Goal: Check status: Check status

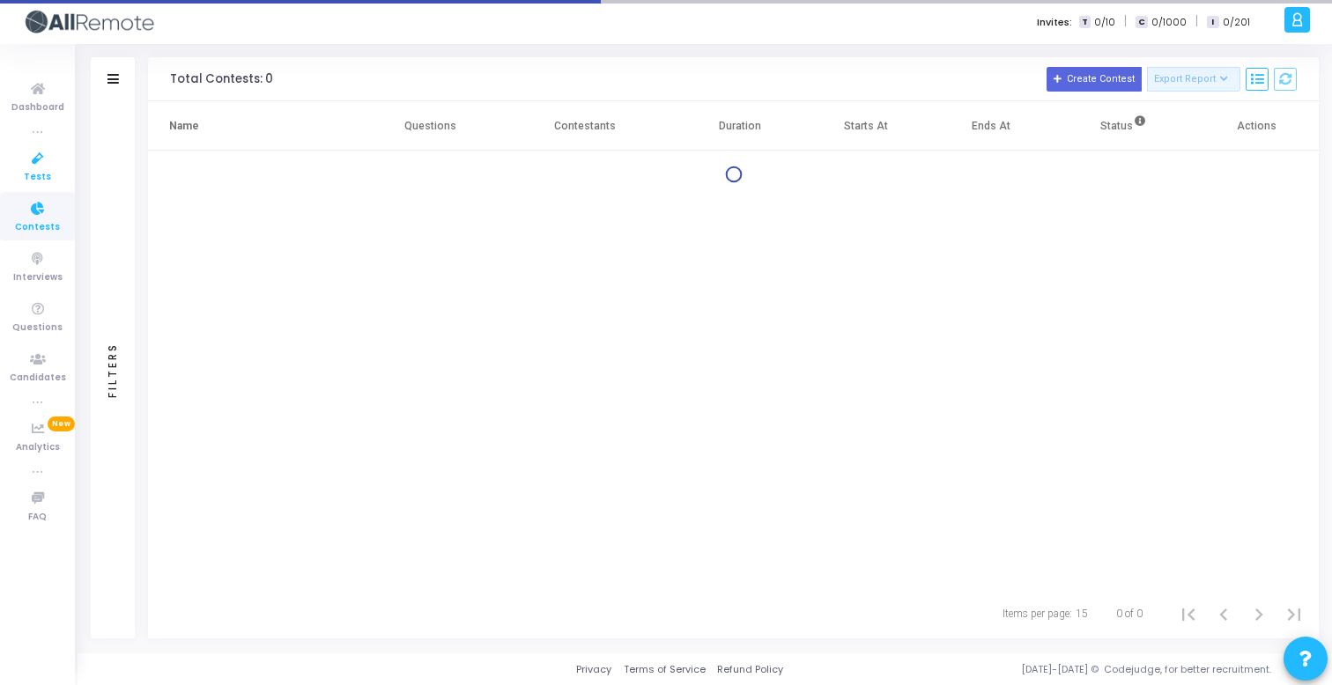
click at [46, 168] on icon at bounding box center [37, 159] width 37 height 22
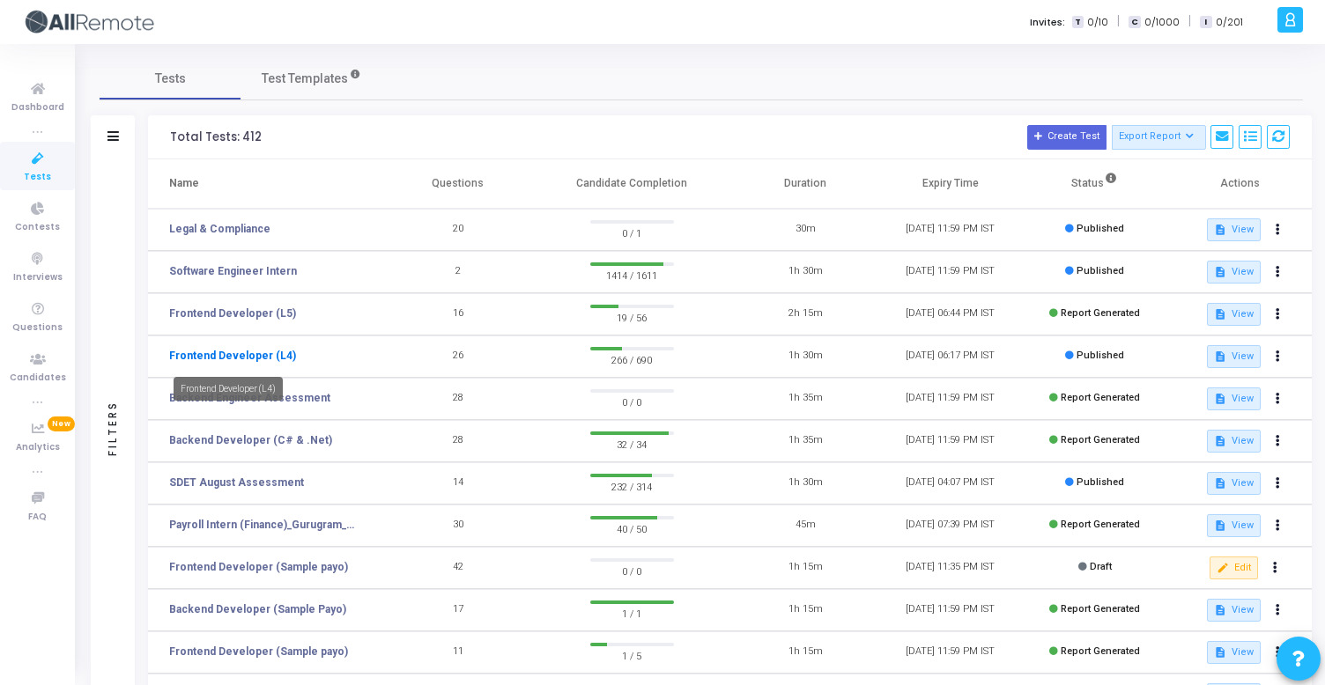
click at [279, 356] on link "Frontend Developer (L4)" at bounding box center [232, 356] width 127 height 16
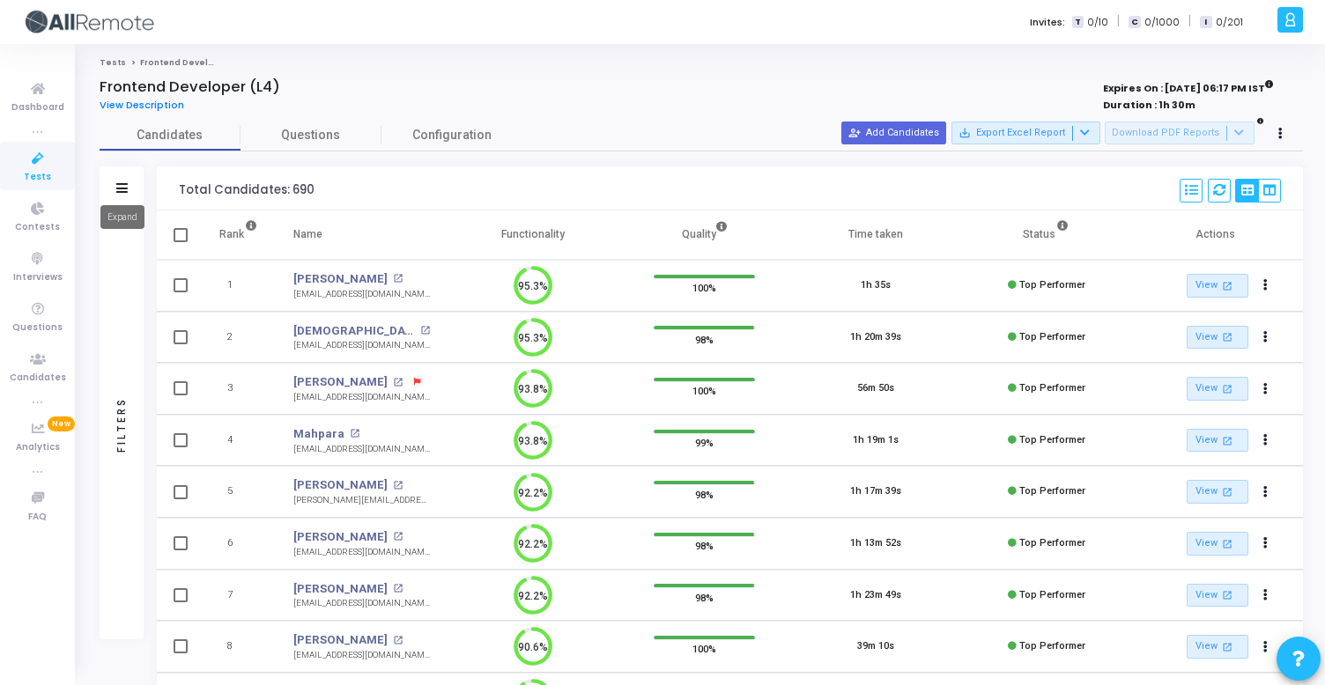
click at [122, 190] on icon at bounding box center [121, 188] width 11 height 10
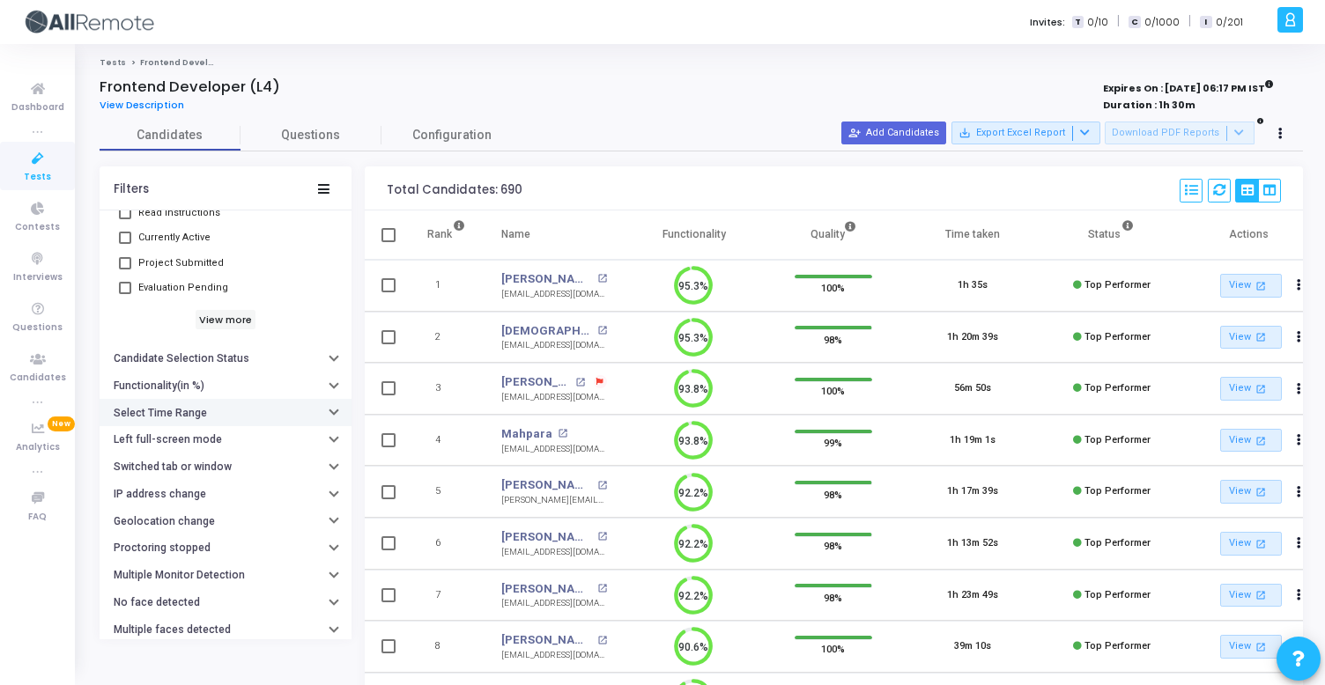
click at [218, 414] on button "Select Time Range" at bounding box center [226, 412] width 252 height 27
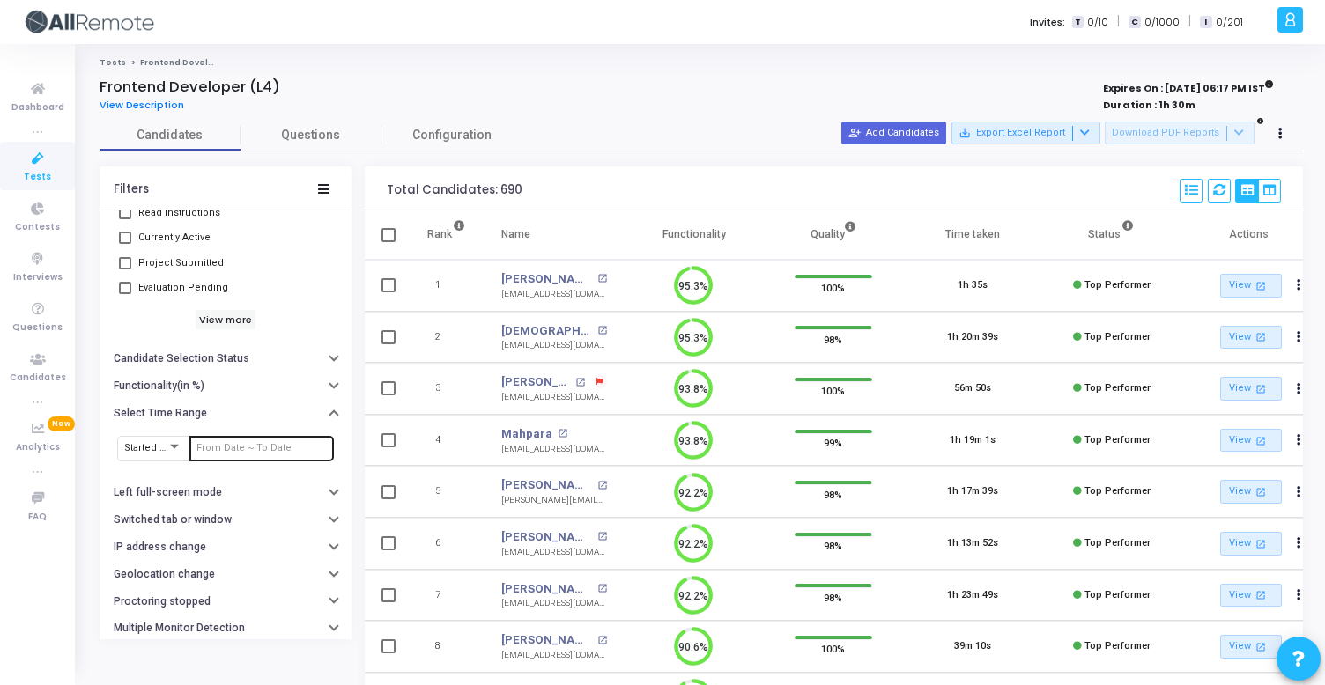
click at [243, 443] on input "text" at bounding box center [261, 448] width 130 height 11
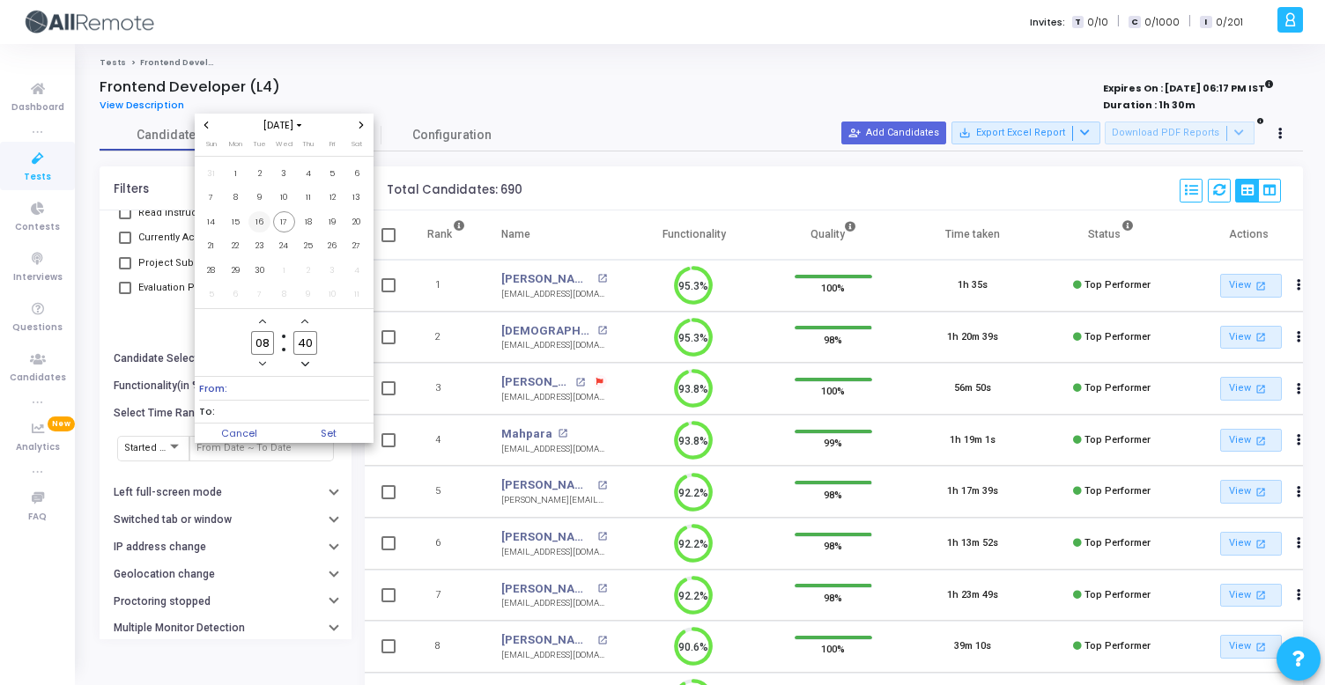
click at [254, 220] on span "16" at bounding box center [259, 222] width 22 height 22
click at [279, 224] on span "17" at bounding box center [284, 222] width 22 height 22
click at [322, 434] on span "Set" at bounding box center [329, 433] width 90 height 19
type input "9/16/2025, 8:40 AM - 9/17/2025, 8:40 AM"
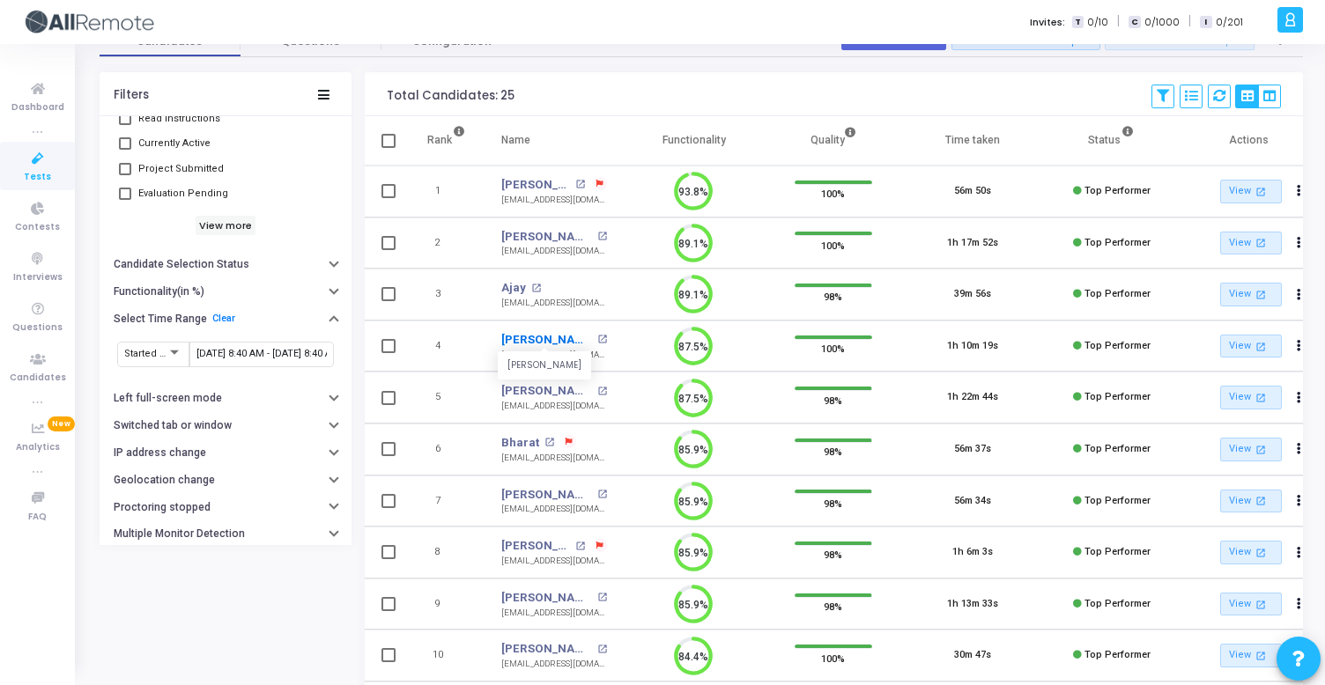
click at [546, 331] on link "Subhojit Dutta" at bounding box center [546, 340] width 91 height 18
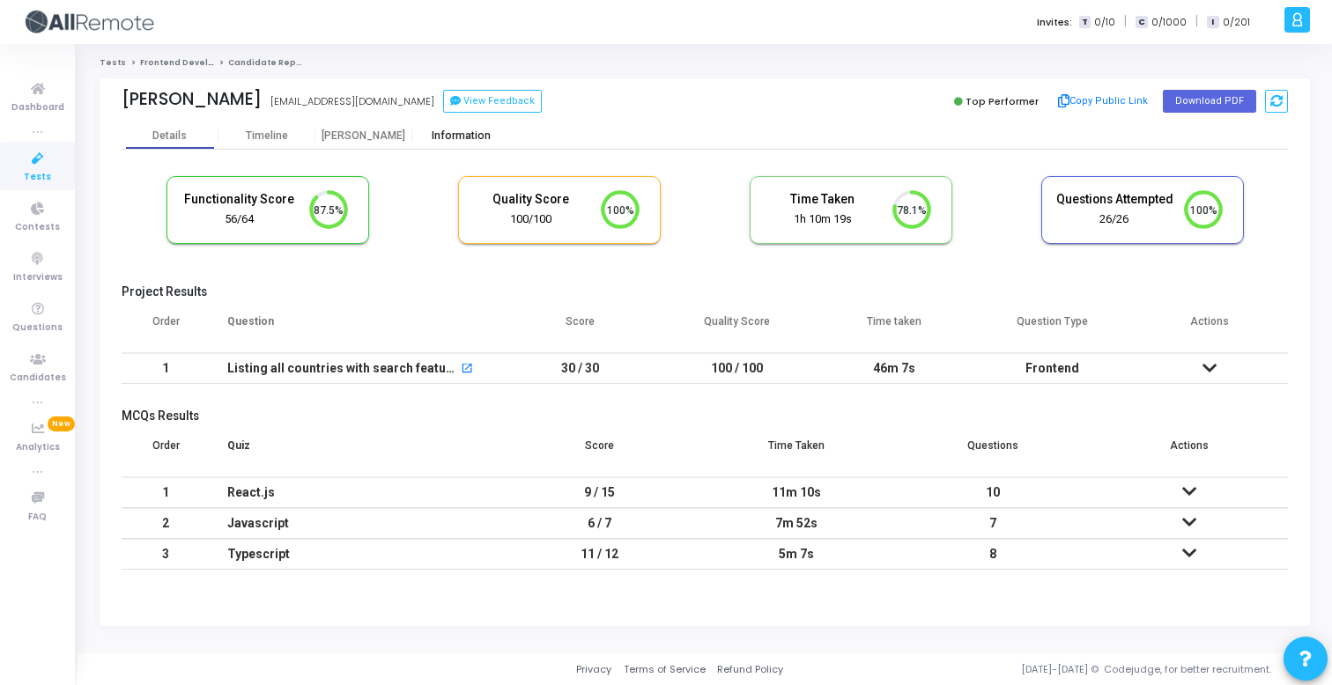
click at [473, 132] on div "Information" at bounding box center [460, 135] width 97 height 13
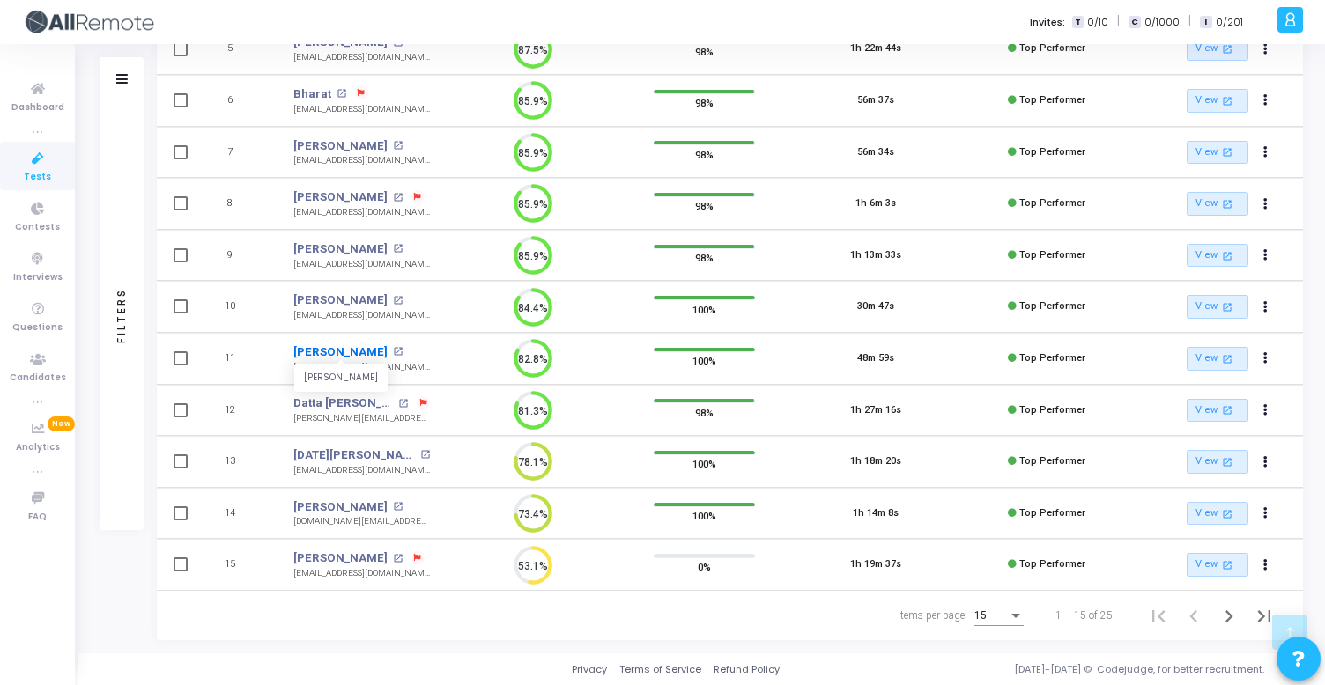
click at [382, 351] on link "Yash Prakash Mishra" at bounding box center [340, 353] width 94 height 18
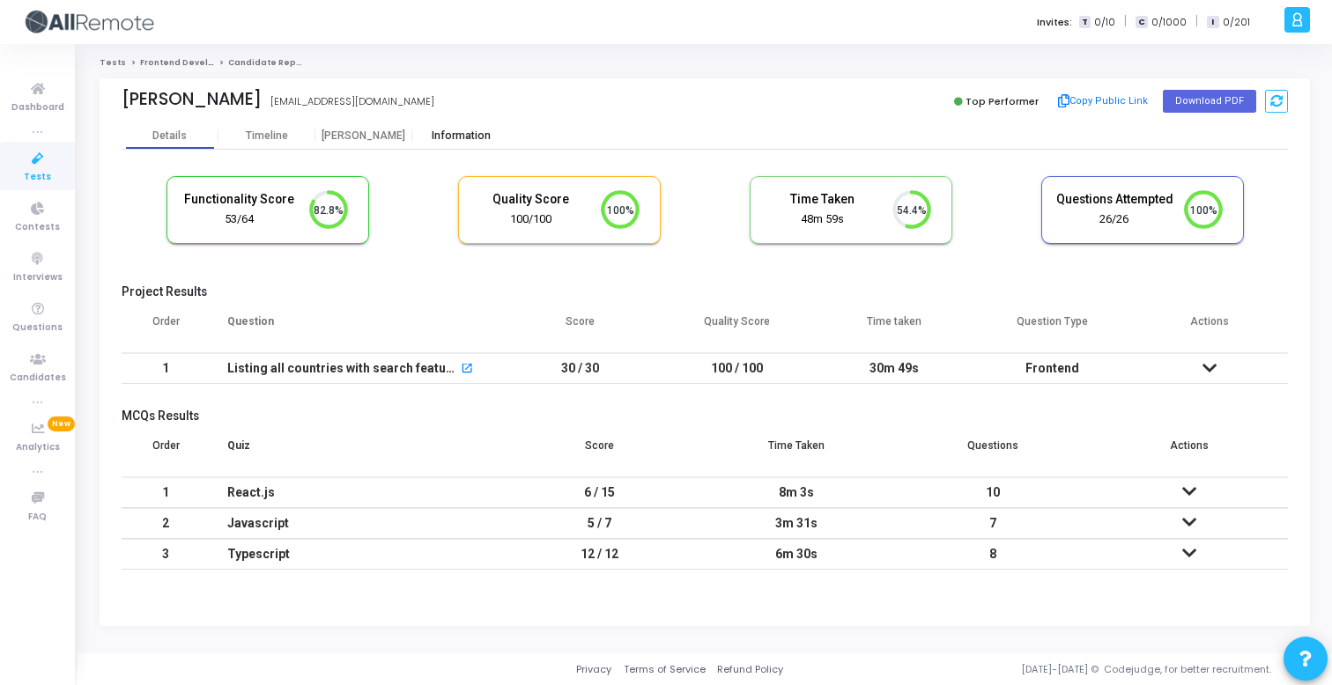
click at [464, 142] on div "Information" at bounding box center [460, 135] width 97 height 13
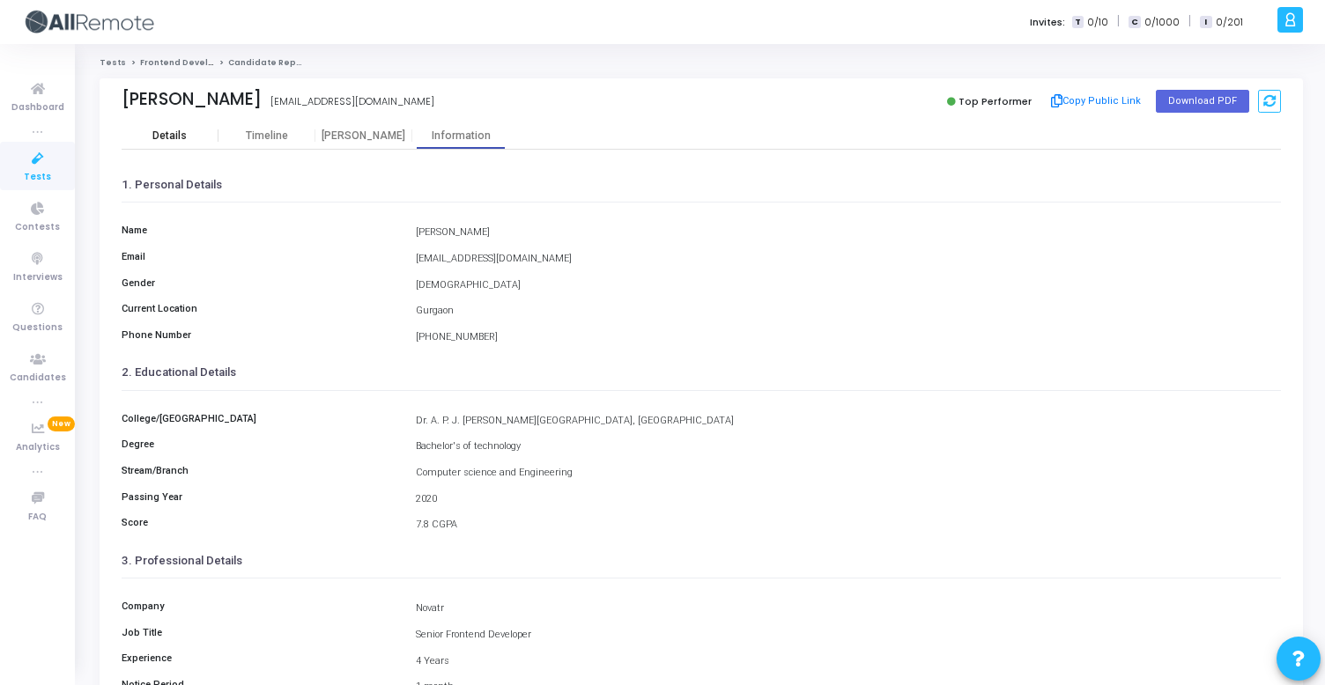
click at [184, 134] on div "Details" at bounding box center [169, 135] width 34 height 13
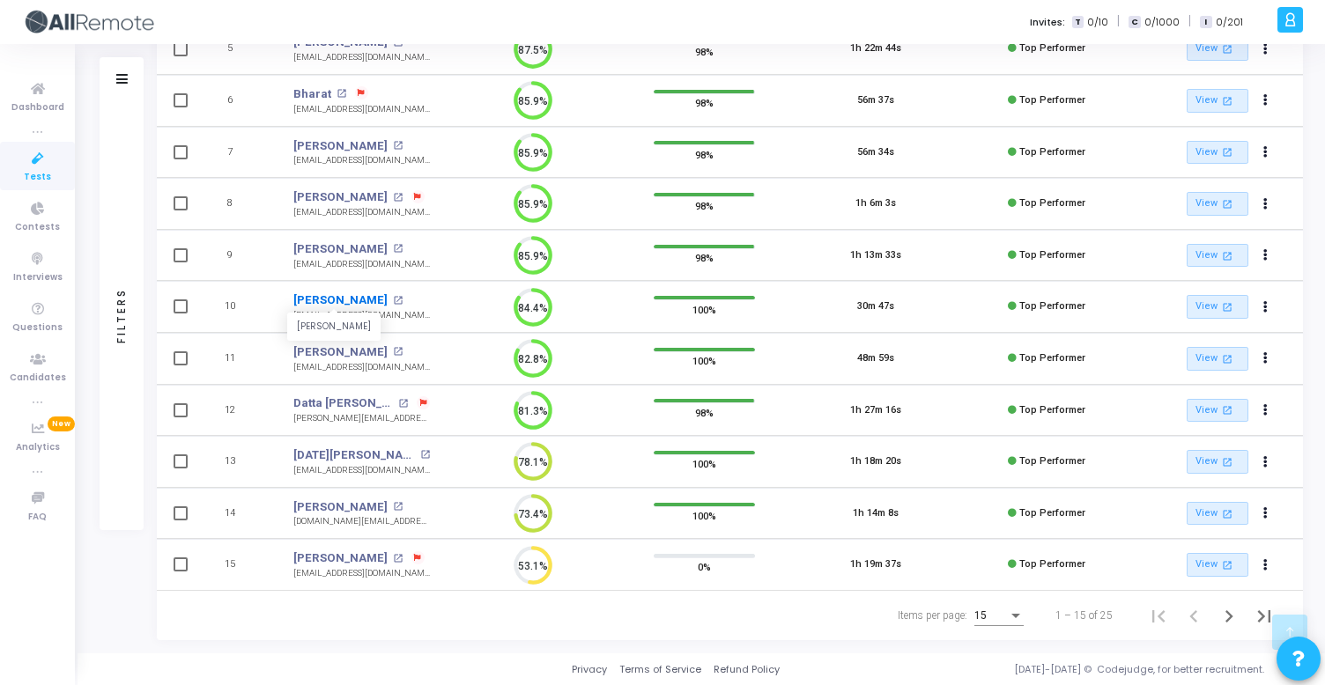
click at [315, 304] on link "Aksha" at bounding box center [340, 301] width 94 height 18
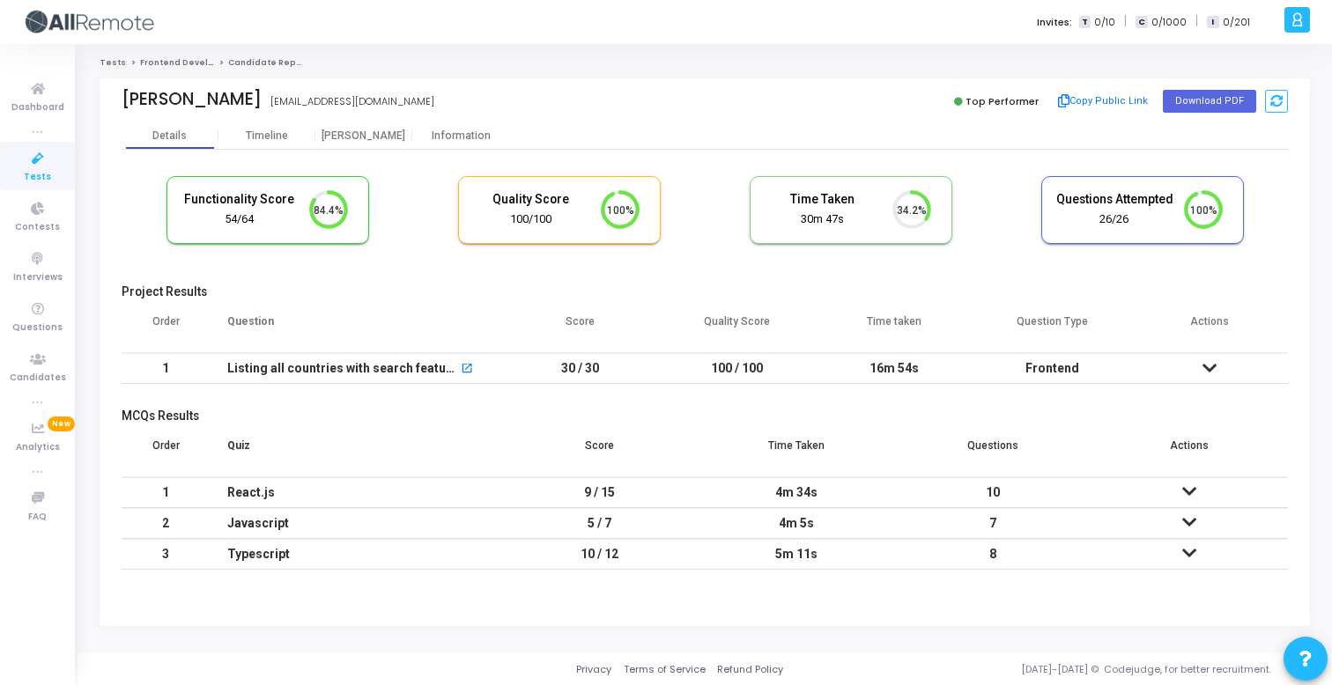
click at [461, 153] on div "Functionality Score 54/64 84.4% Quality Score 100/100 100% Time Taken calculate…" at bounding box center [705, 365] width 1166 height 430
click at [461, 149] on mat-tab-header "Details Timeline Proctor Information" at bounding box center [705, 135] width 1166 height 27
click at [462, 139] on div "Information" at bounding box center [460, 135] width 97 height 13
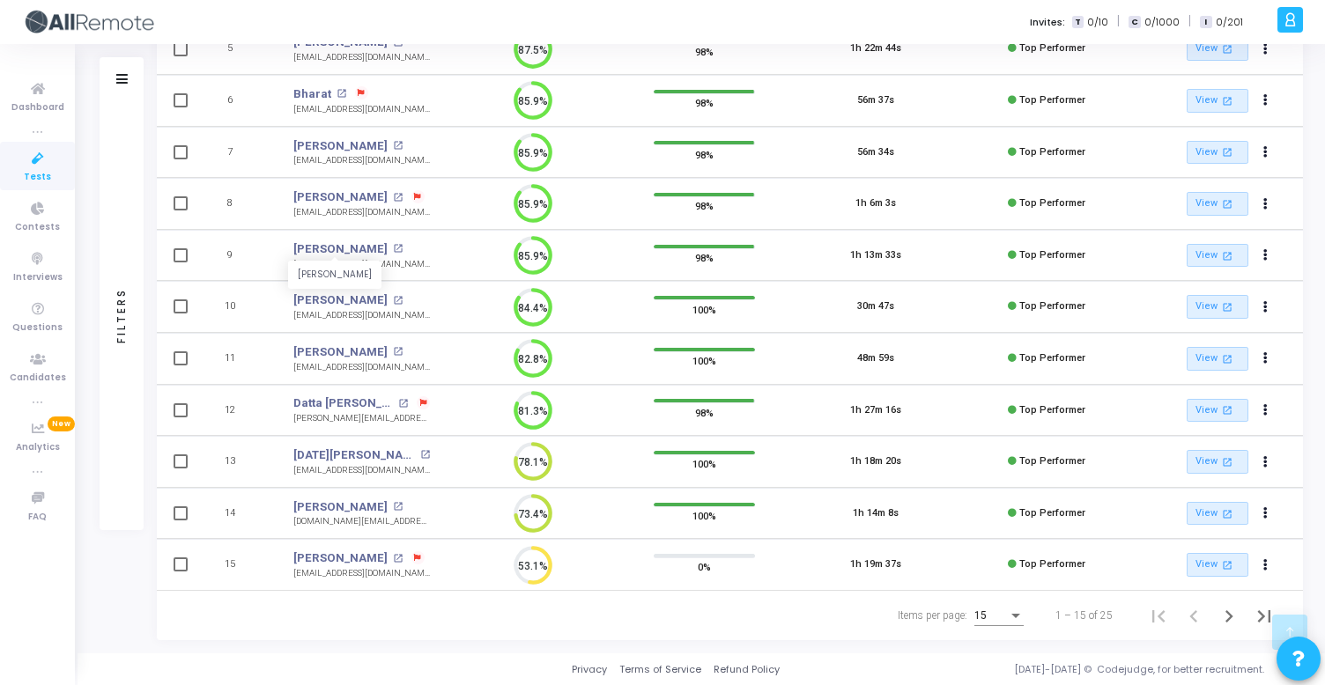
click at [445, 661] on div "Privacy Terms of Service Refund Policy 2019-2025 © Codejudge, for better recrui…" at bounding box center [701, 670] width 1247 height 33
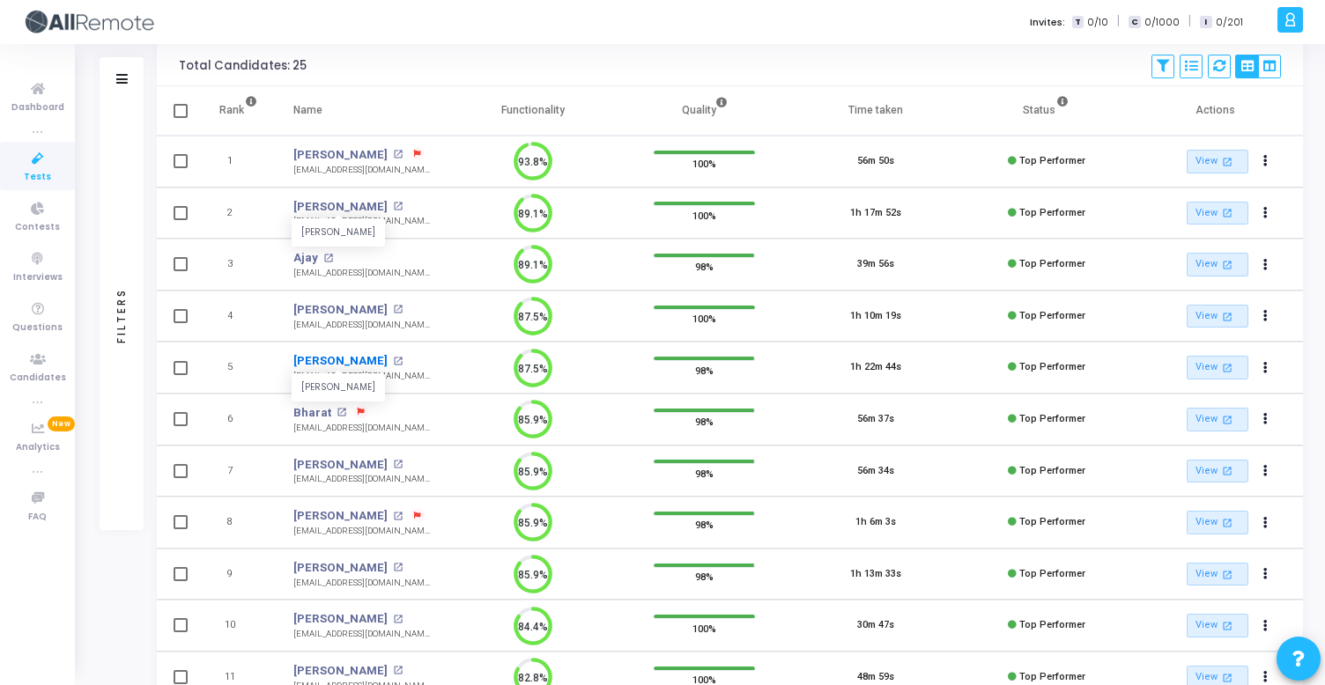
scroll to position [120, 0]
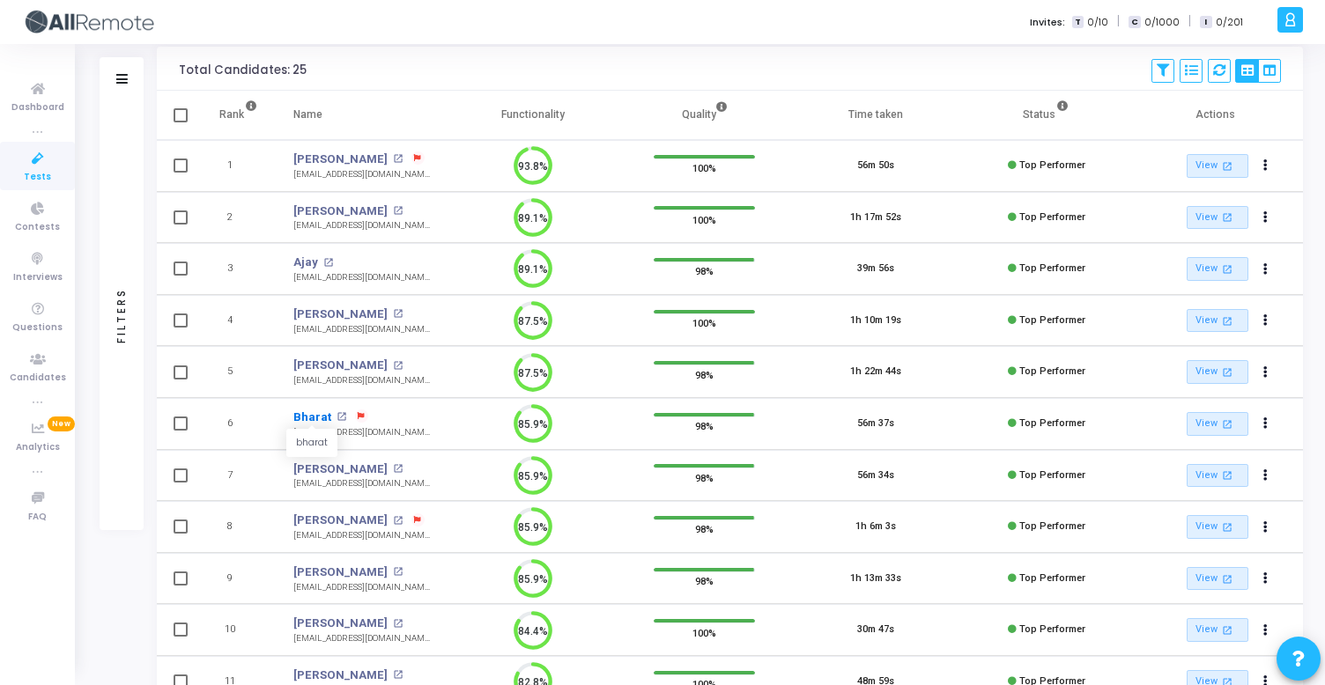
click at [308, 422] on link "Bharat" at bounding box center [312, 418] width 38 height 18
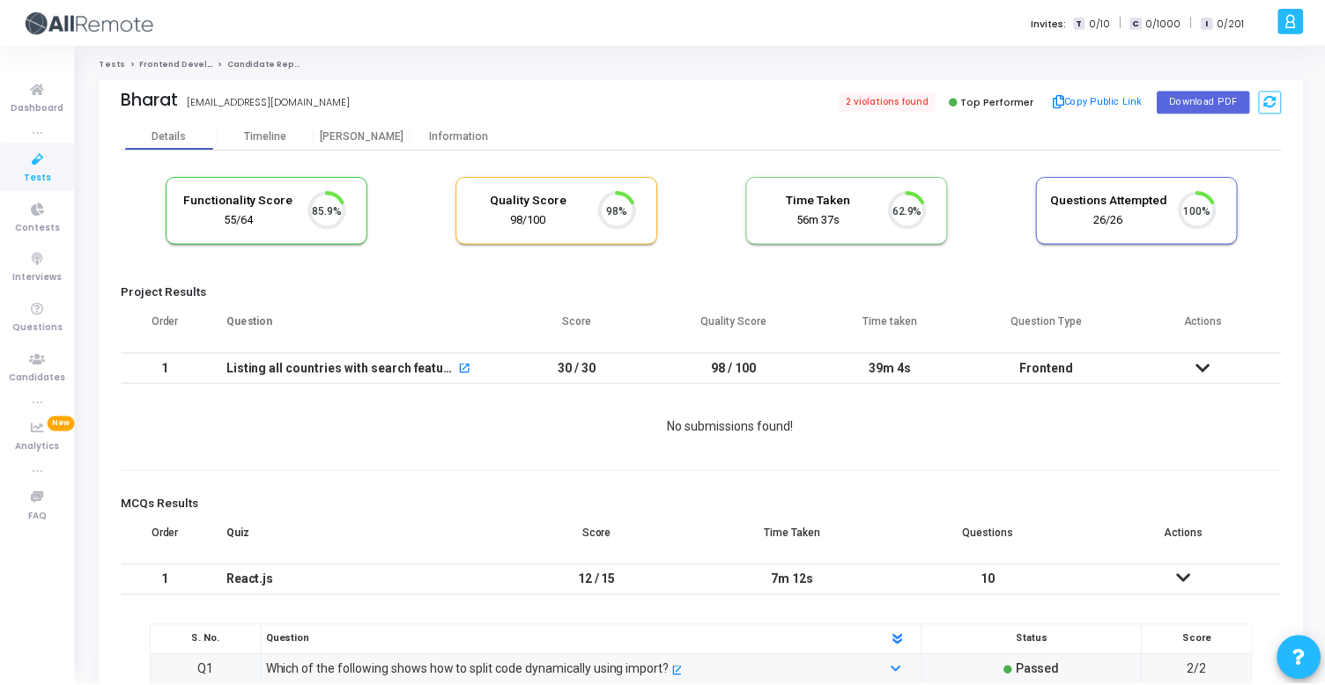
scroll to position [37, 45]
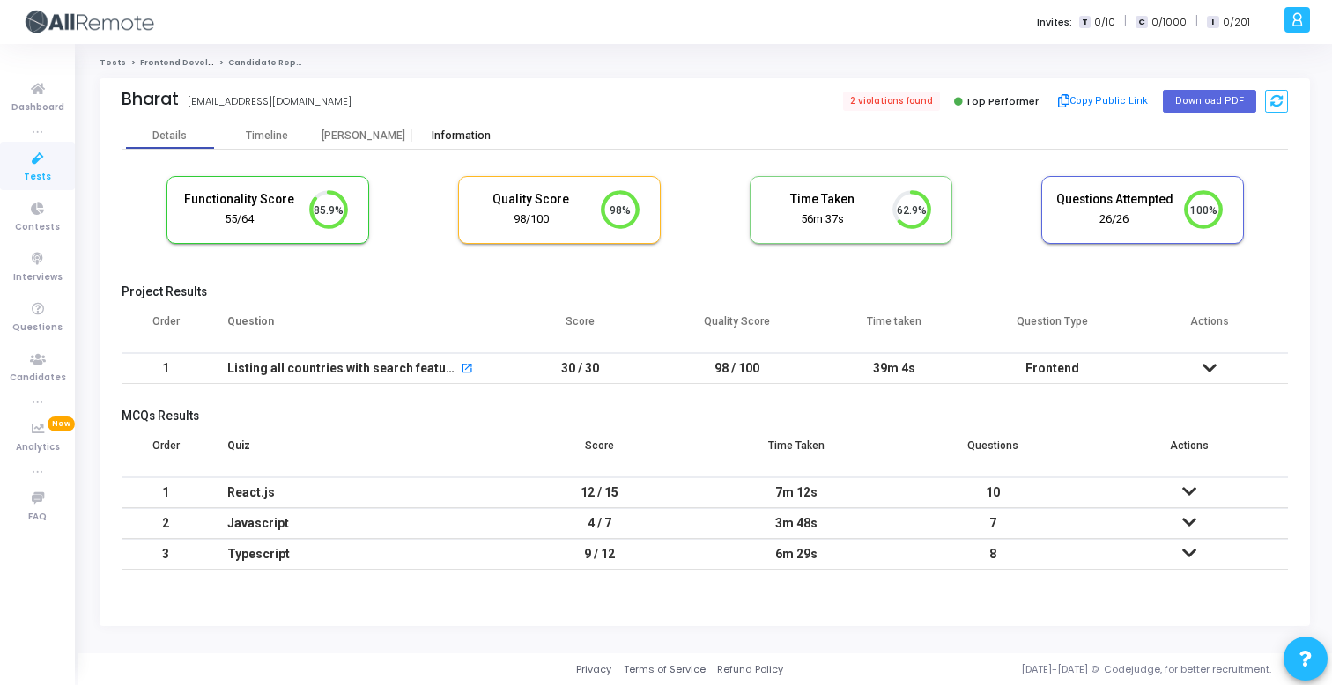
click at [480, 146] on div "Information" at bounding box center [460, 135] width 97 height 26
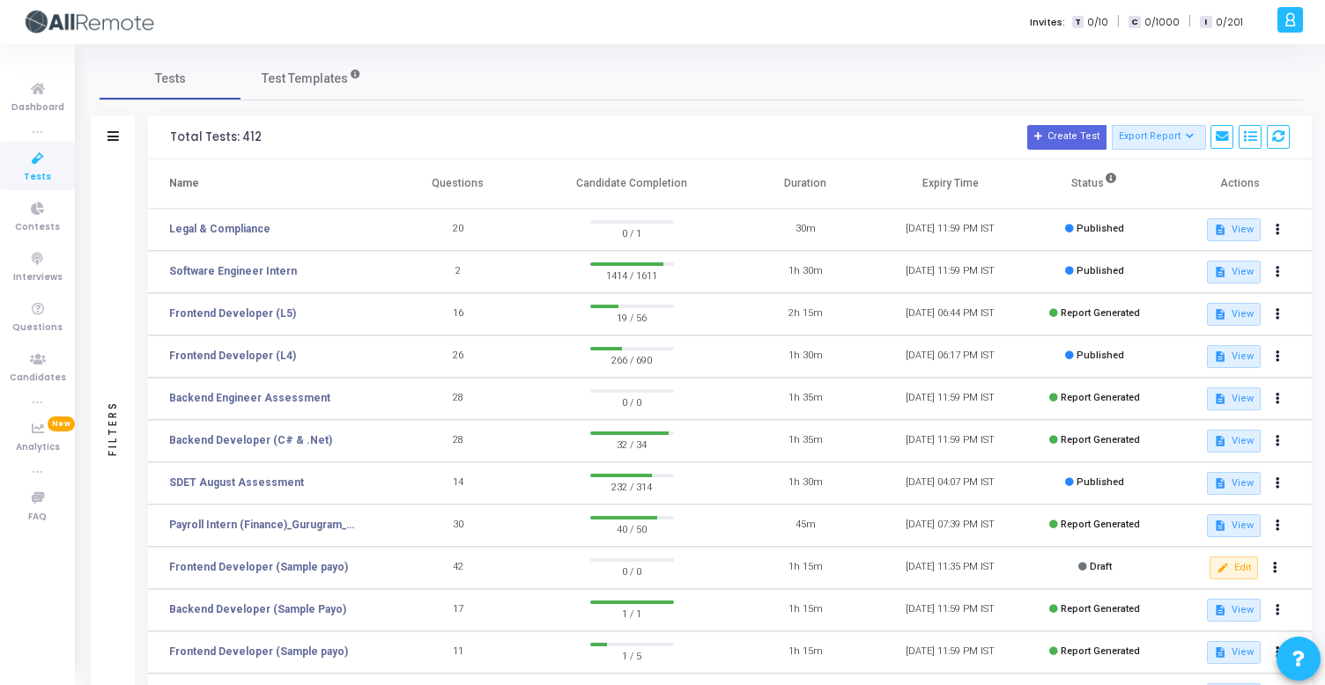
scroll to position [35, 0]
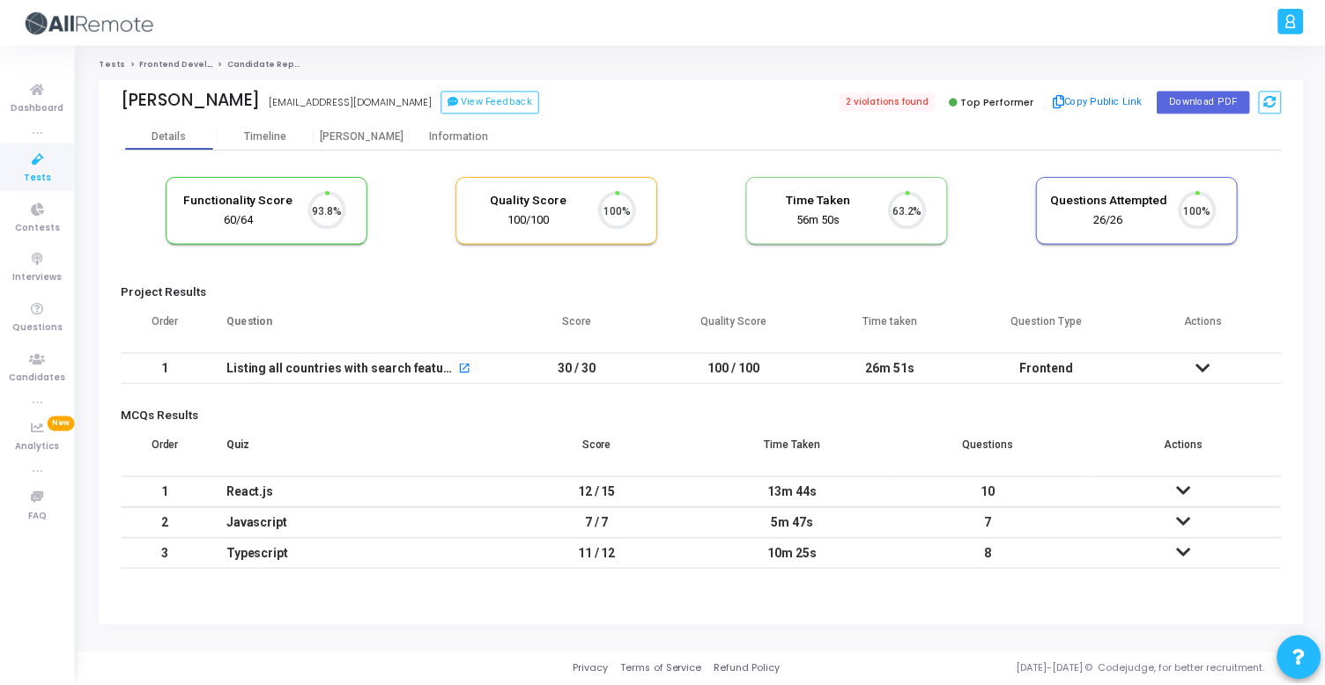
scroll to position [37, 45]
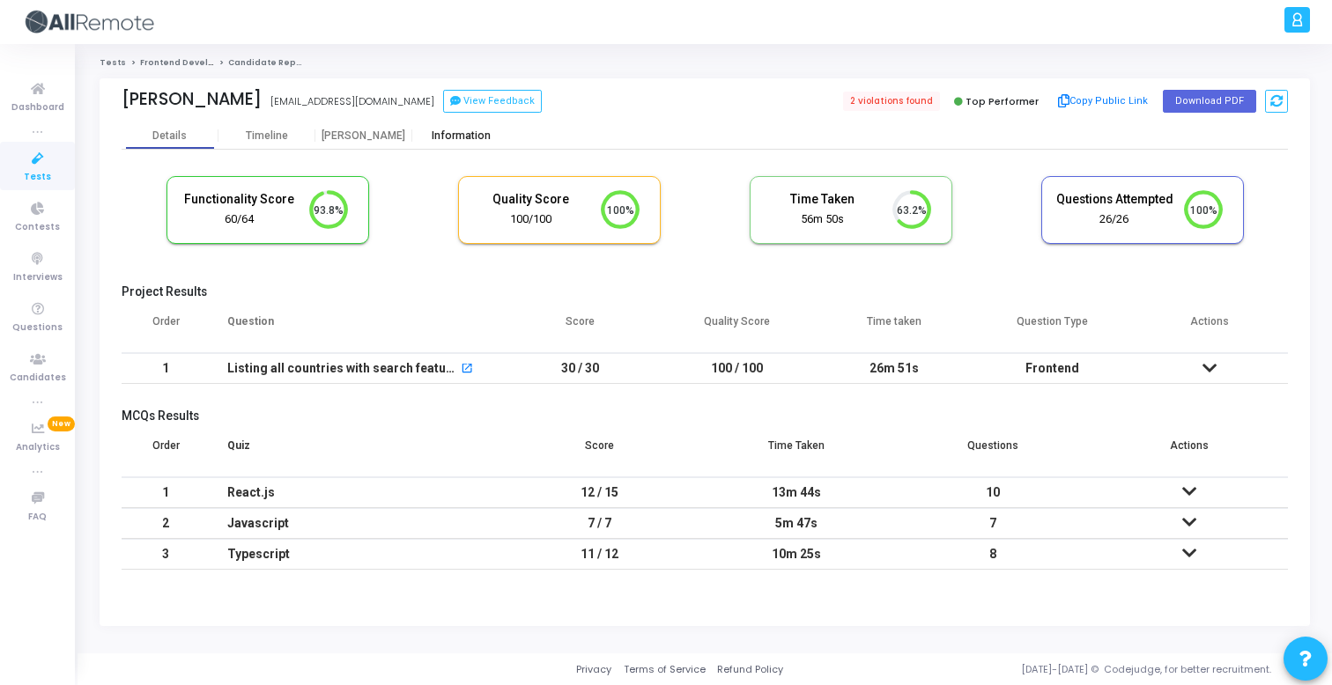
click at [471, 137] on div "Information" at bounding box center [460, 135] width 97 height 13
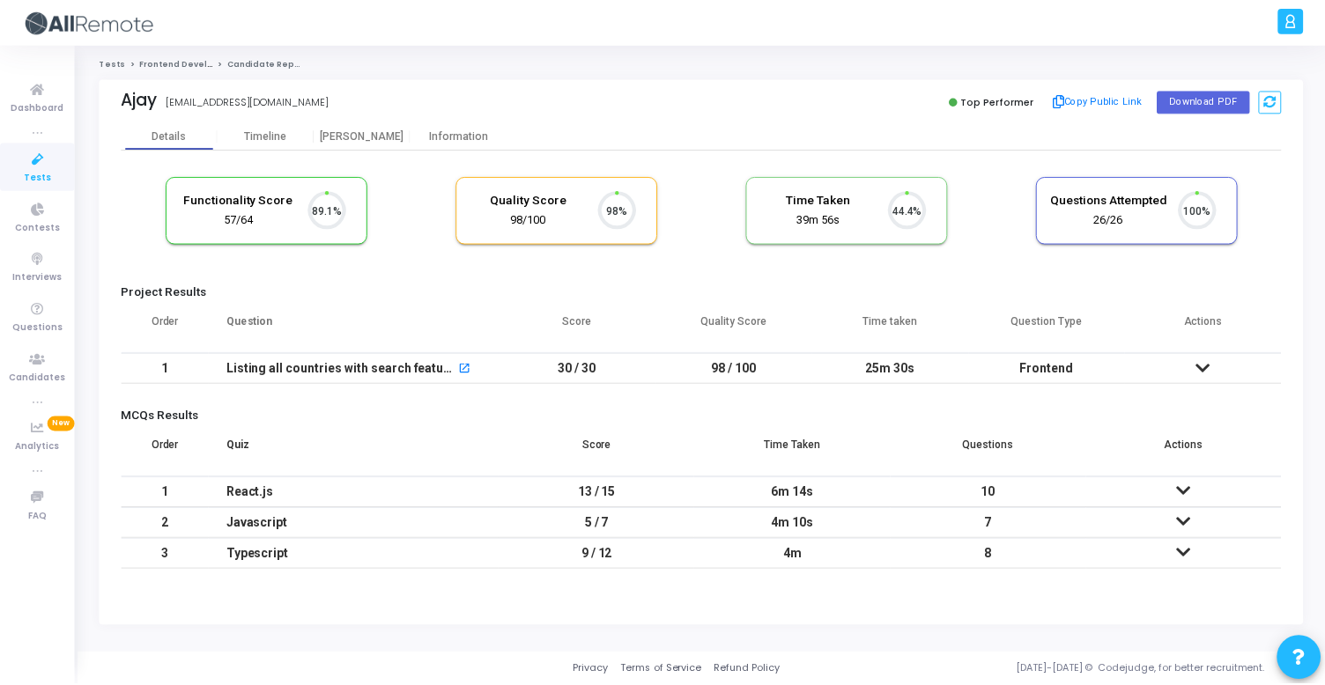
scroll to position [37, 45]
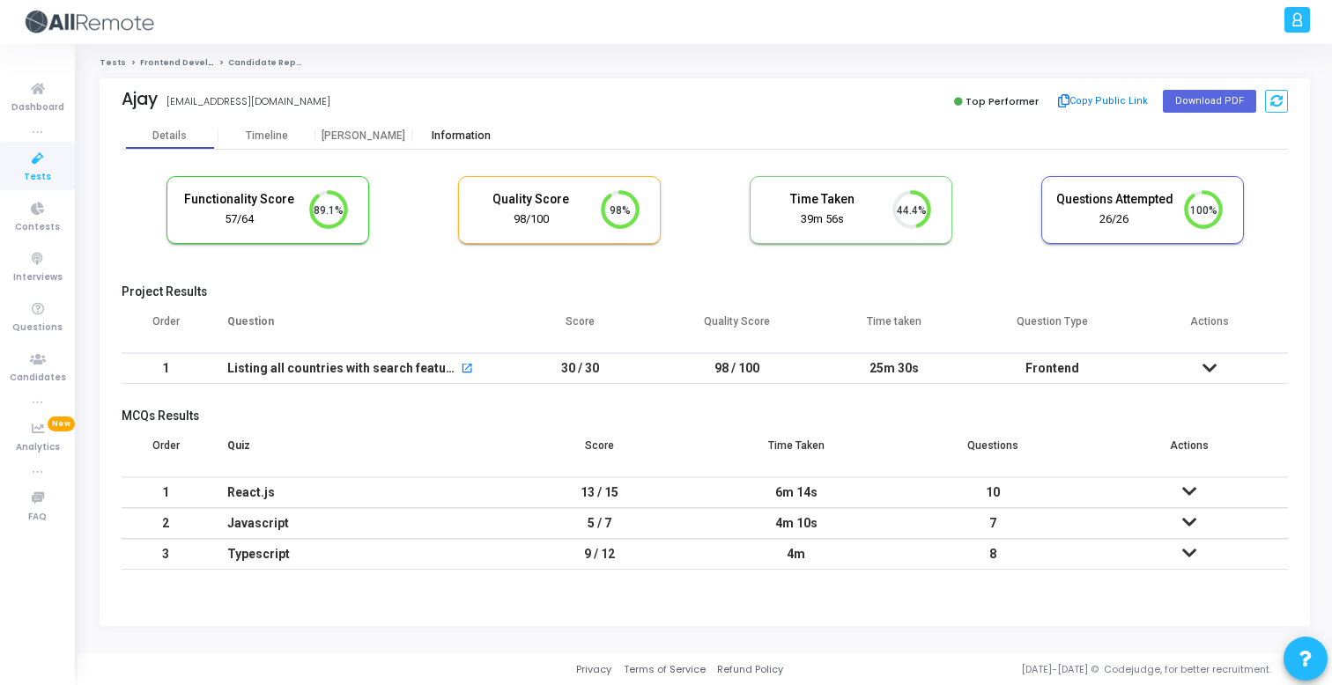
click at [419, 133] on div "Information" at bounding box center [460, 135] width 97 height 13
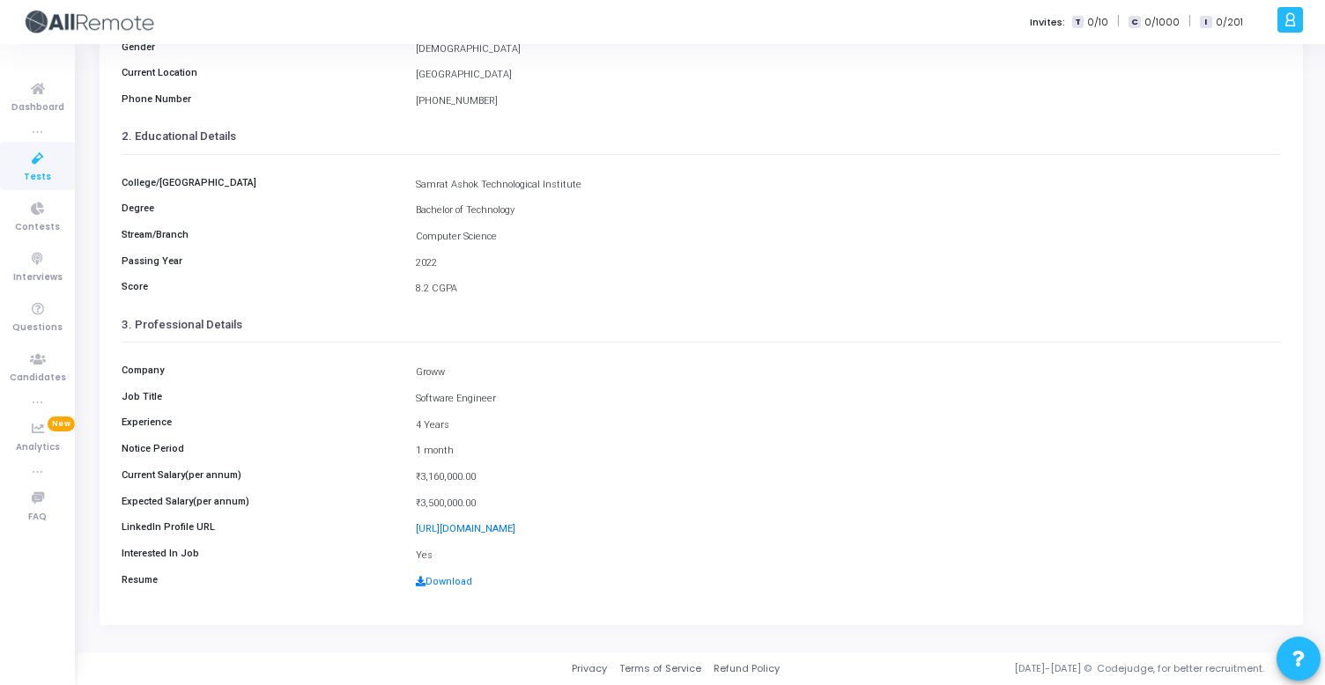
scroll to position [144, 0]
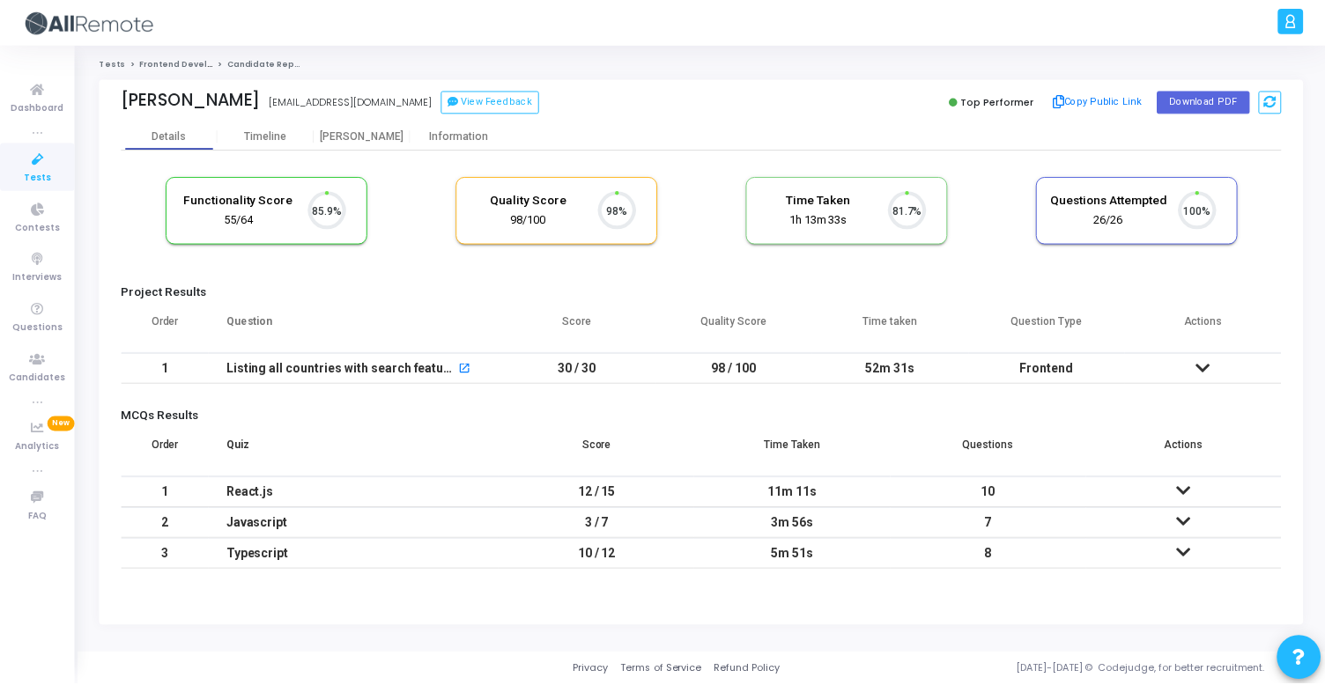
scroll to position [37, 45]
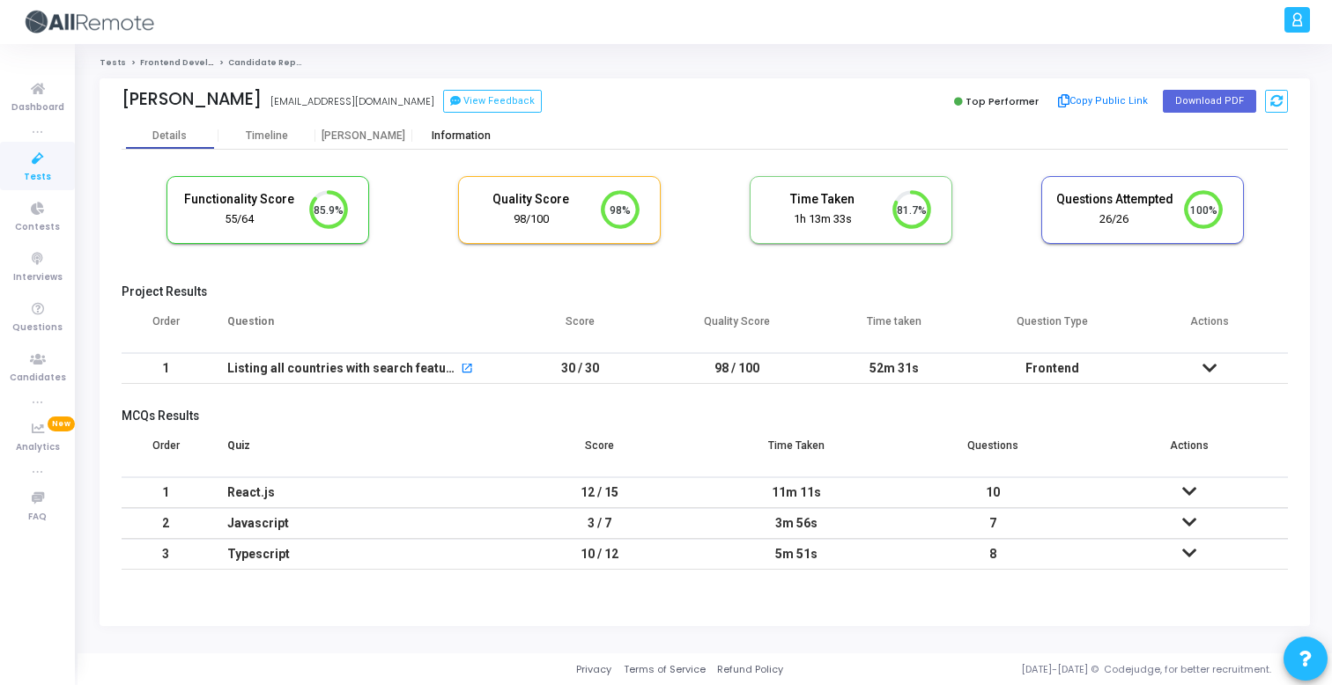
click at [447, 131] on div "Information" at bounding box center [460, 135] width 97 height 13
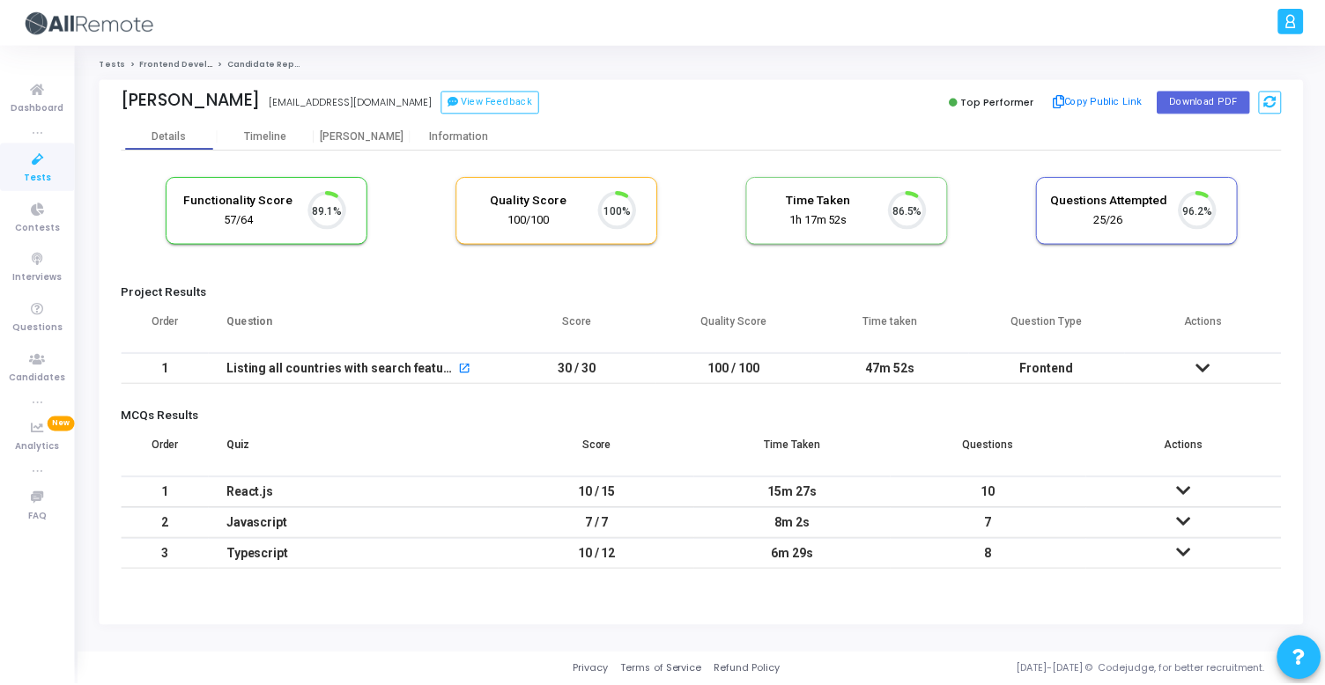
scroll to position [37, 45]
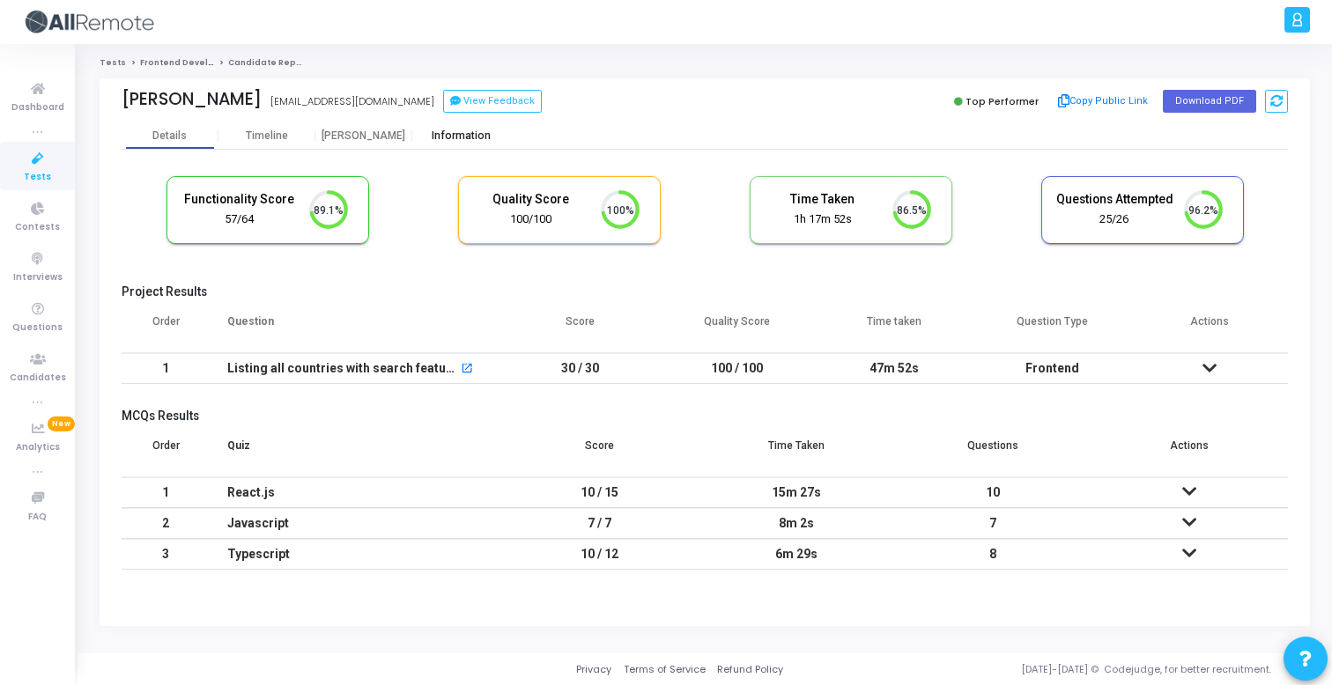
click at [493, 143] on div "Information" at bounding box center [460, 135] width 97 height 26
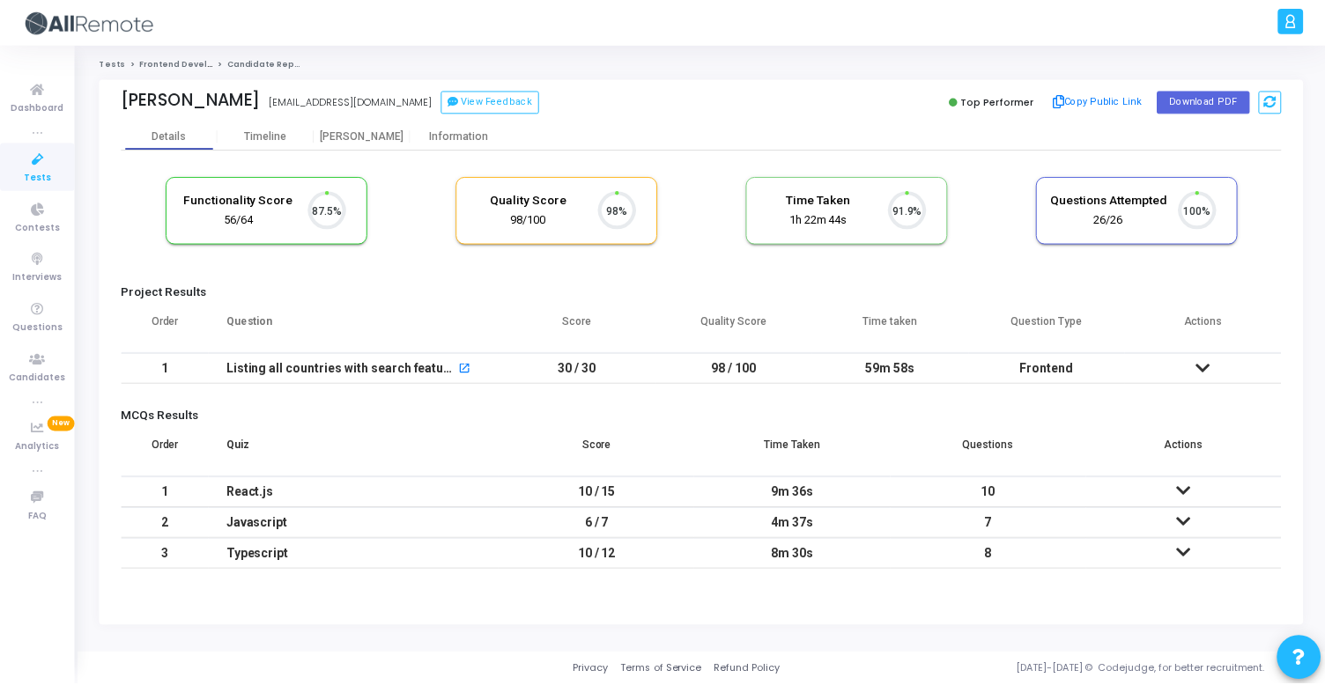
scroll to position [37, 45]
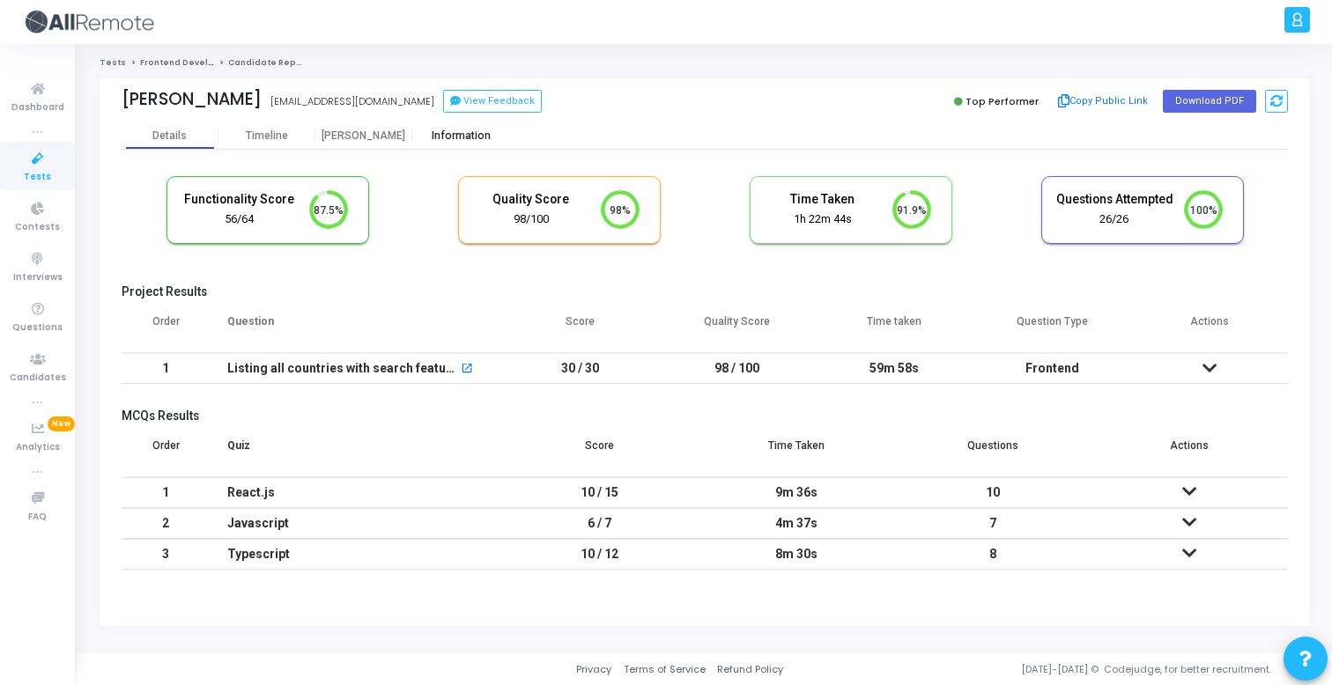
click at [466, 144] on div "Information" at bounding box center [460, 135] width 97 height 26
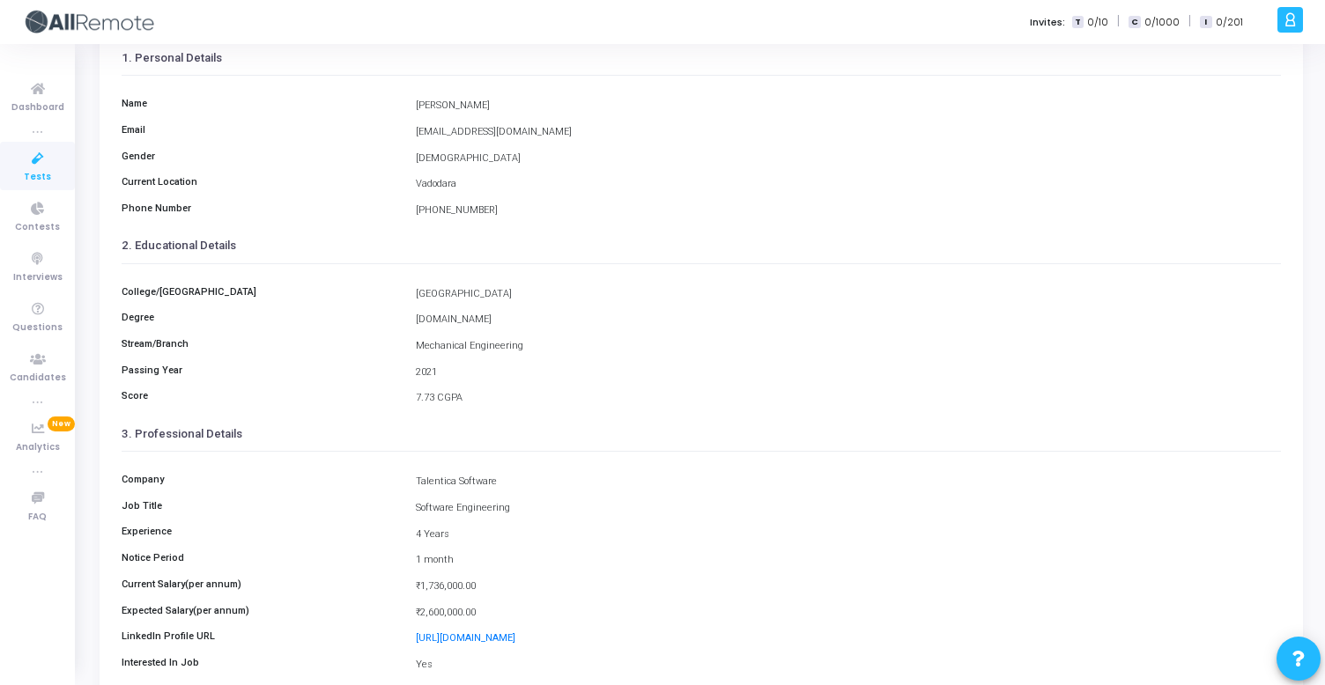
scroll to position [115, 0]
